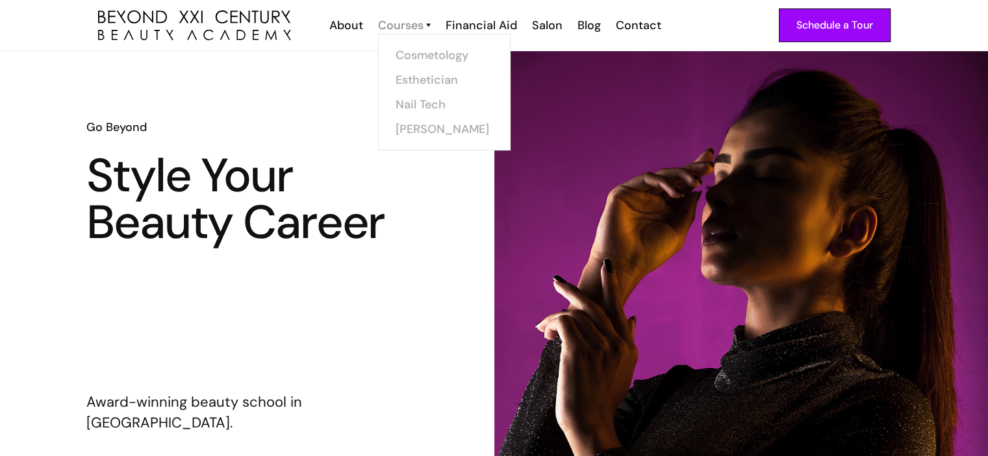
click at [419, 23] on div "Courses" at bounding box center [400, 25] width 45 height 17
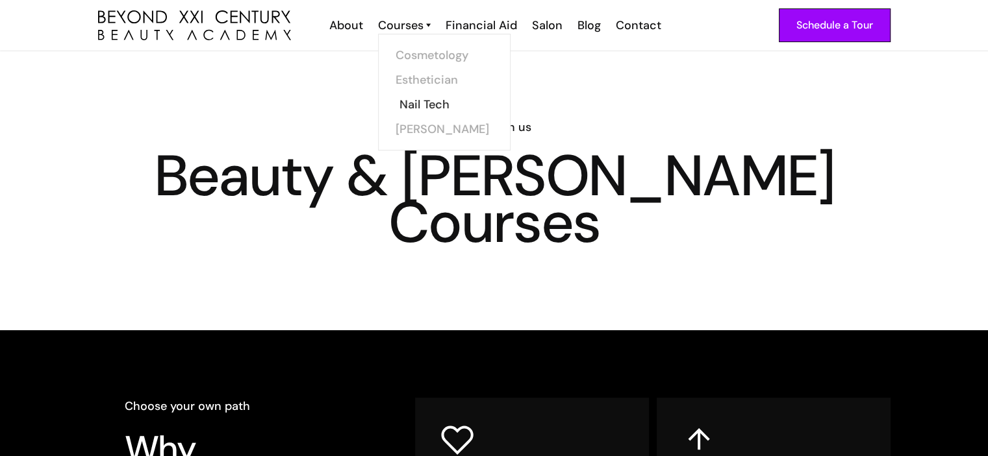
click at [429, 106] on link "Nail Tech" at bounding box center [447, 104] width 97 height 25
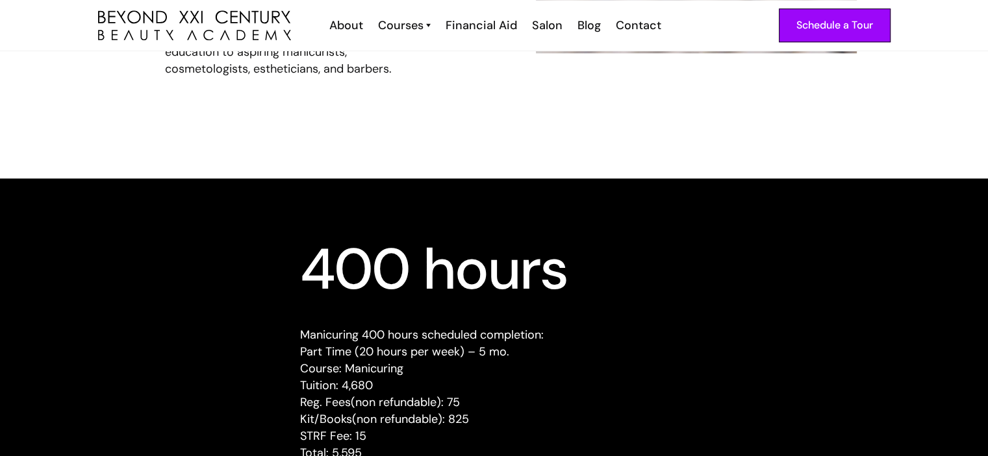
scroll to position [1075, 0]
